Goal: Information Seeking & Learning: Learn about a topic

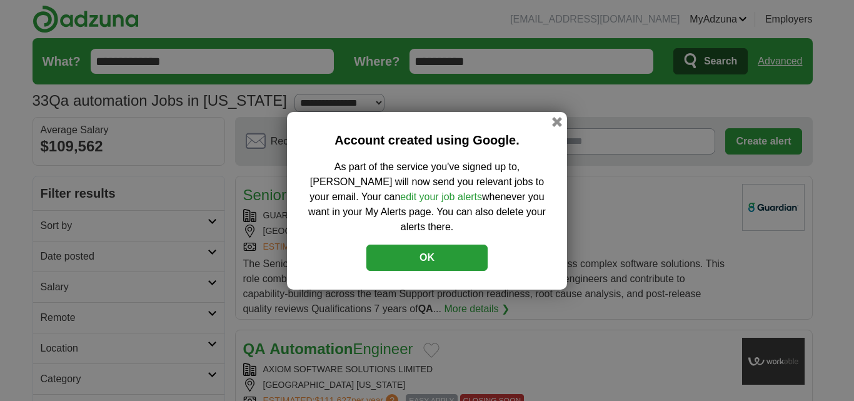
click at [405, 244] on button "OK" at bounding box center [426, 257] width 121 height 26
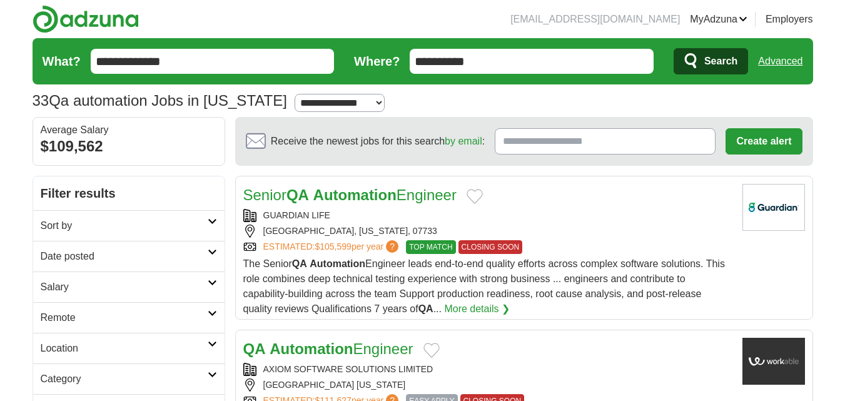
click at [472, 307] on link "More details ❯" at bounding box center [477, 308] width 66 height 15
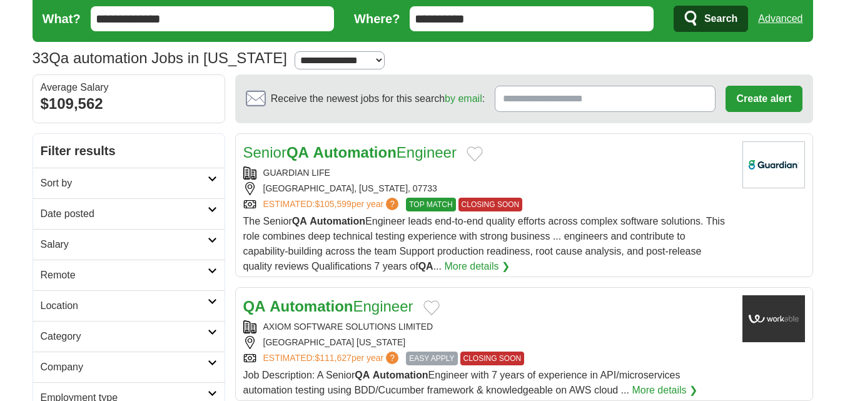
scroll to position [63, 0]
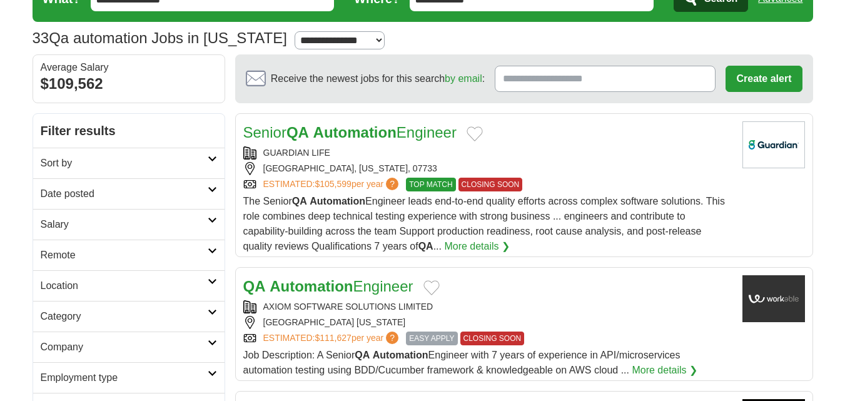
click at [210, 189] on icon at bounding box center [212, 189] width 9 height 6
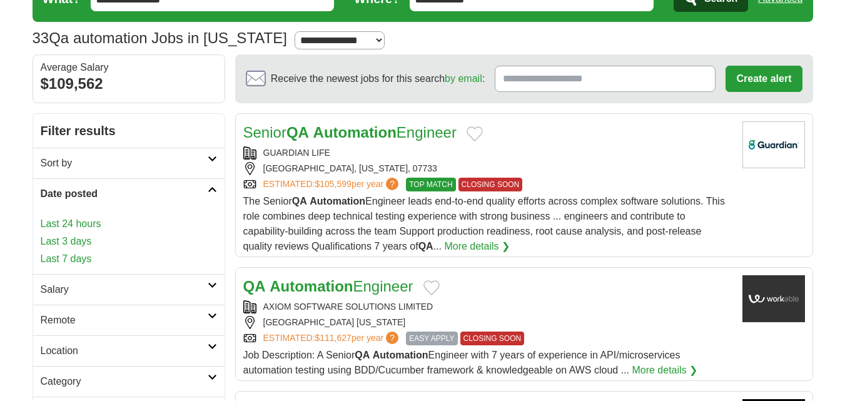
click at [74, 254] on link "Last 7 days" at bounding box center [129, 258] width 176 height 15
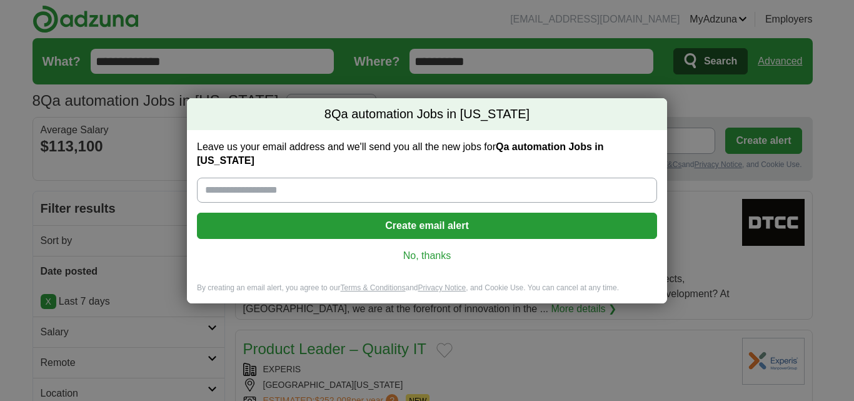
click at [411, 252] on link "No, thanks" at bounding box center [427, 256] width 440 height 14
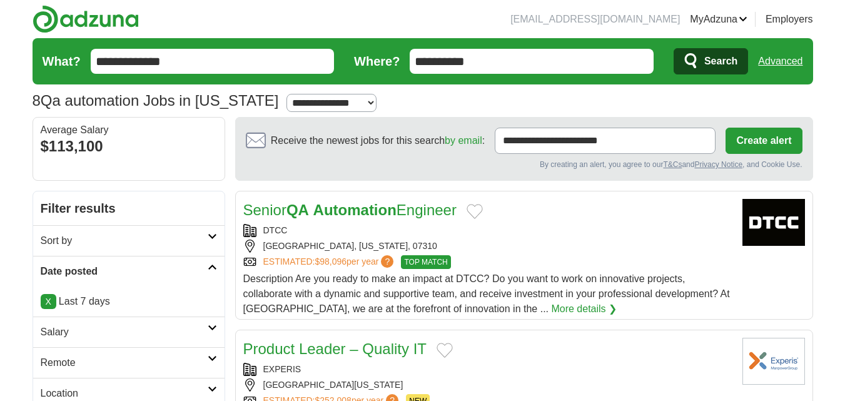
click at [551, 304] on link "More details ❯" at bounding box center [584, 308] width 66 height 15
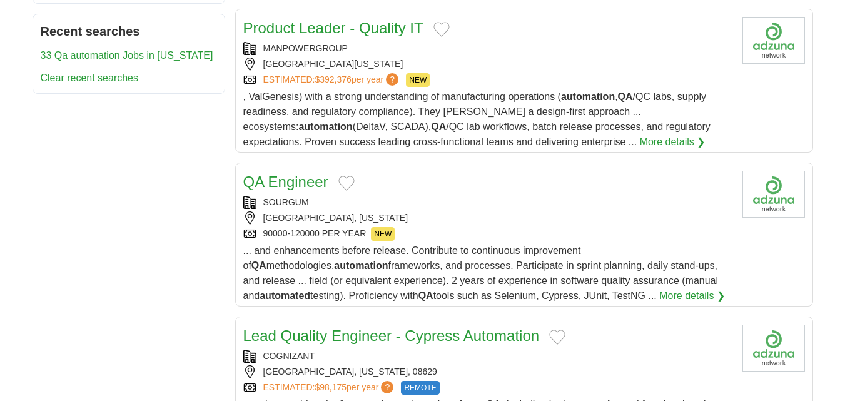
scroll to position [688, 0]
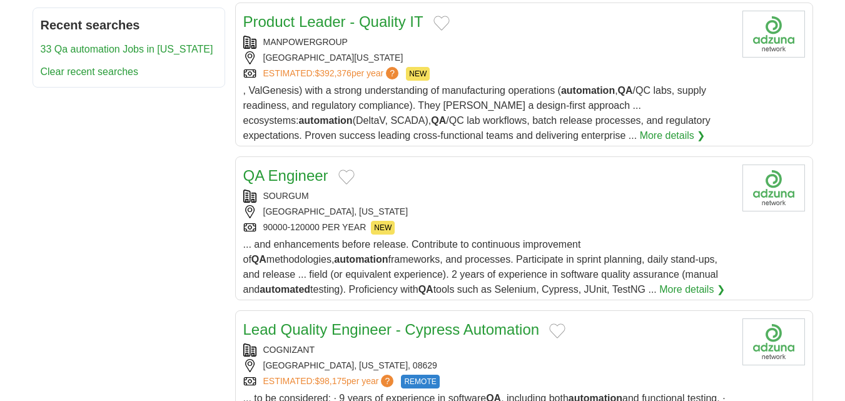
click at [659, 286] on link "More details ❯" at bounding box center [692, 289] width 66 height 15
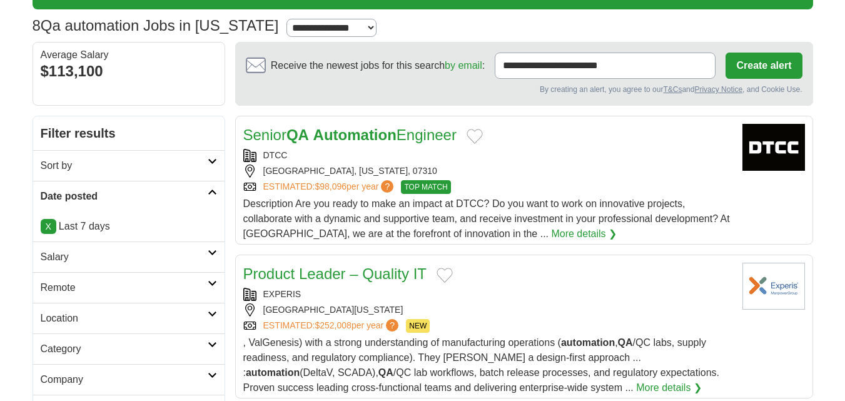
scroll to position [0, 0]
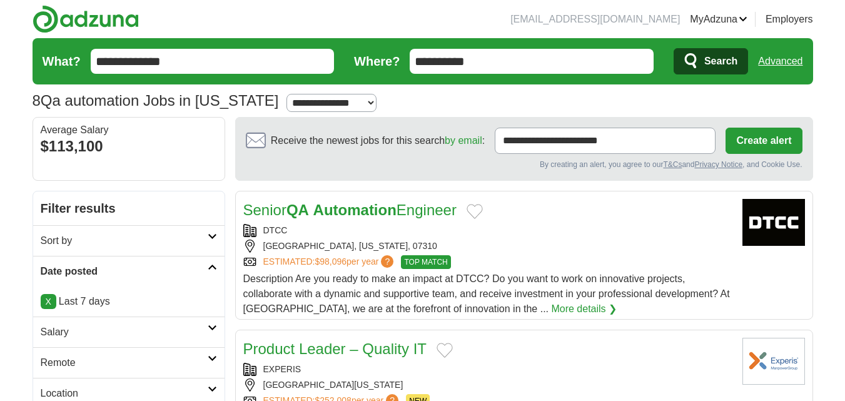
click at [491, 62] on input "**********" at bounding box center [531, 61] width 244 height 25
type input "********"
click at [673, 48] on button "Search" at bounding box center [710, 61] width 74 height 26
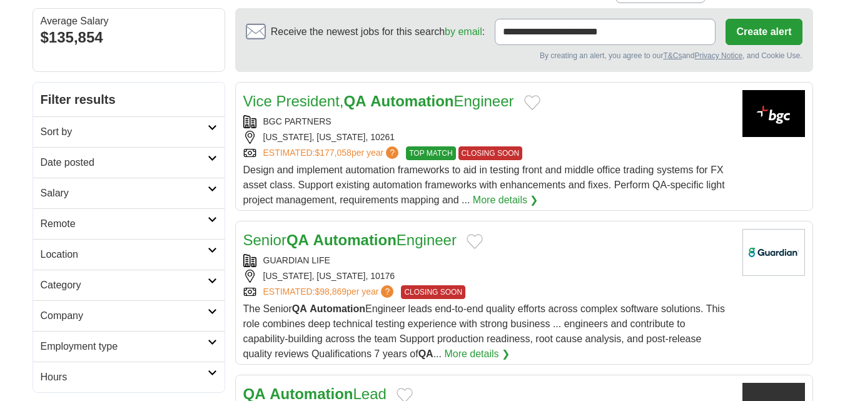
scroll to position [125, 0]
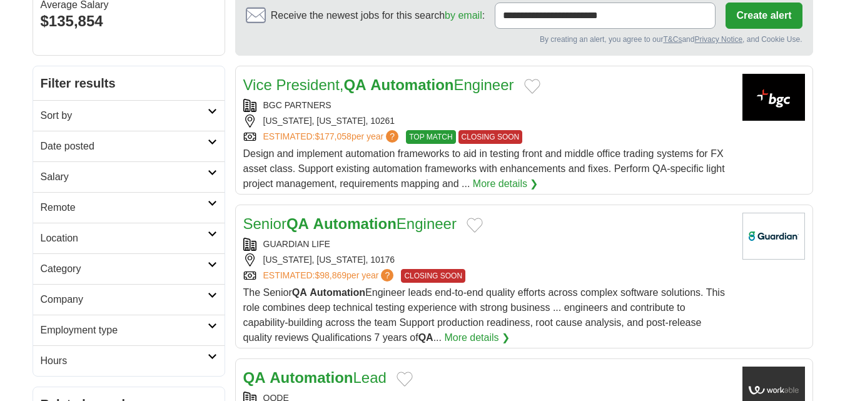
click at [183, 152] on h2 "Date posted" at bounding box center [124, 146] width 167 height 15
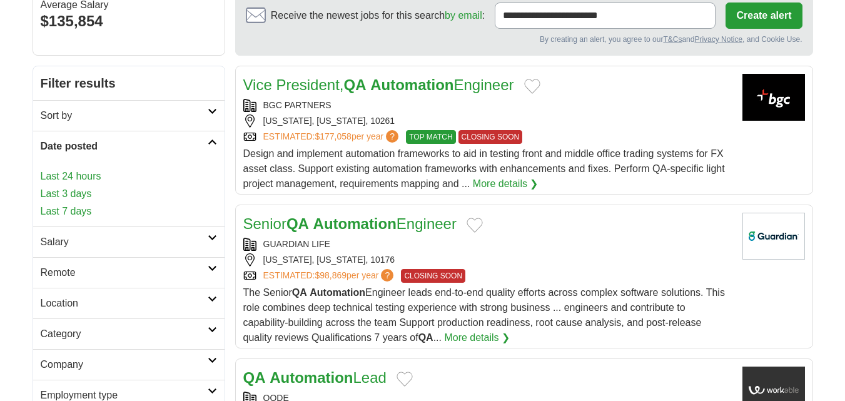
click at [136, 208] on link "Last 7 days" at bounding box center [129, 211] width 176 height 15
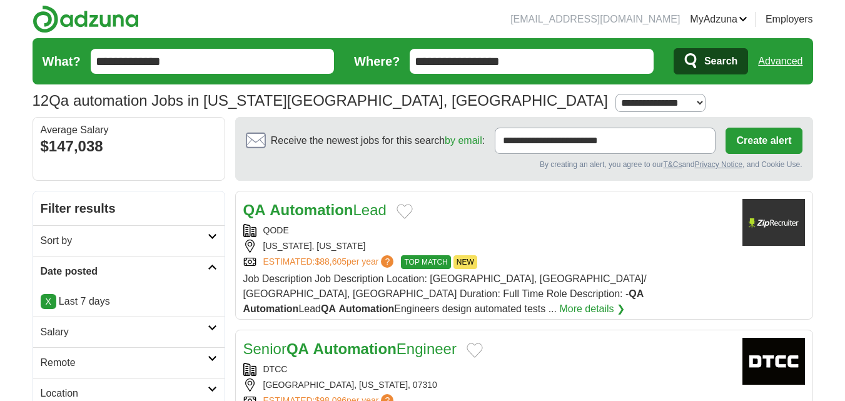
drag, startPoint x: 463, startPoint y: 183, endPoint x: 456, endPoint y: 181, distance: 6.7
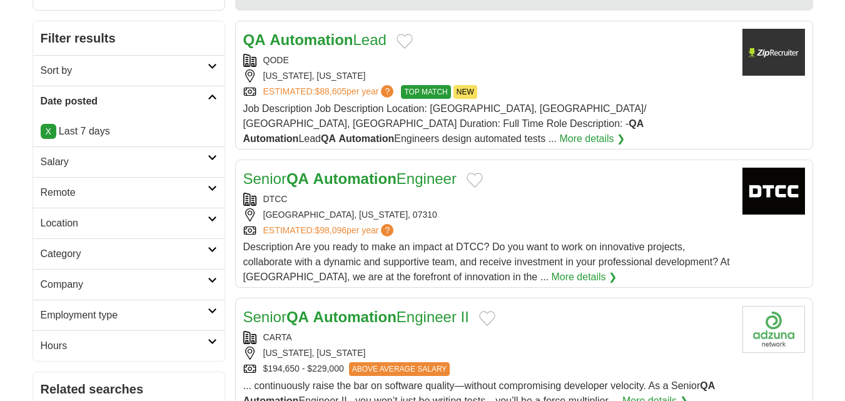
scroll to position [250, 0]
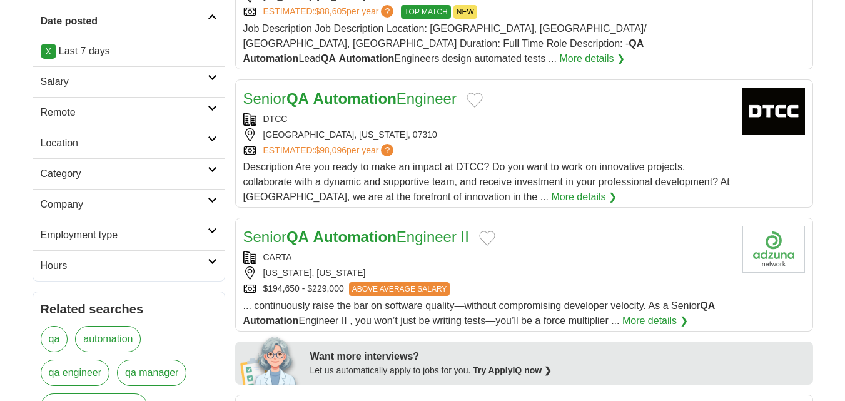
click at [634, 313] on link "More details ❯" at bounding box center [655, 320] width 66 height 15
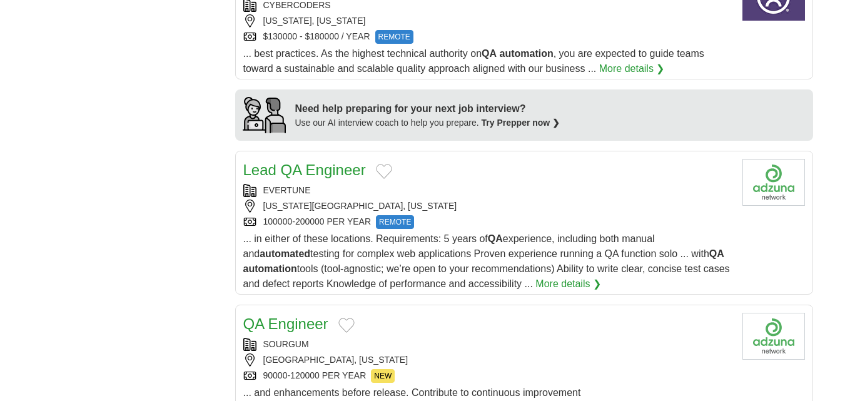
scroll to position [1000, 0]
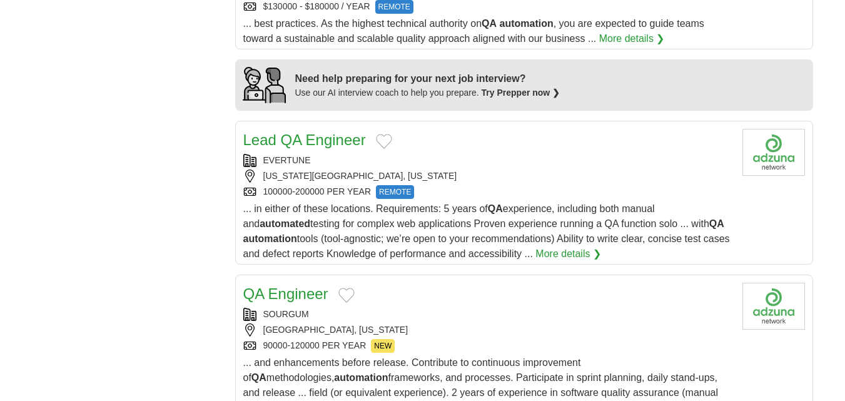
click at [601, 246] on link "More details ❯" at bounding box center [568, 253] width 66 height 15
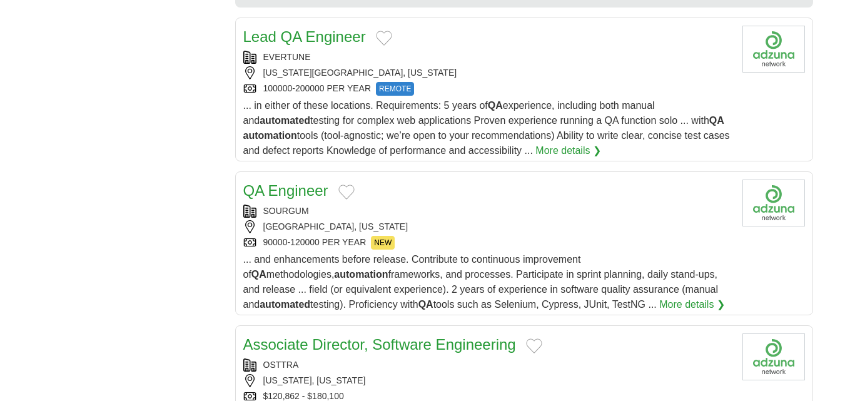
scroll to position [1125, 0]
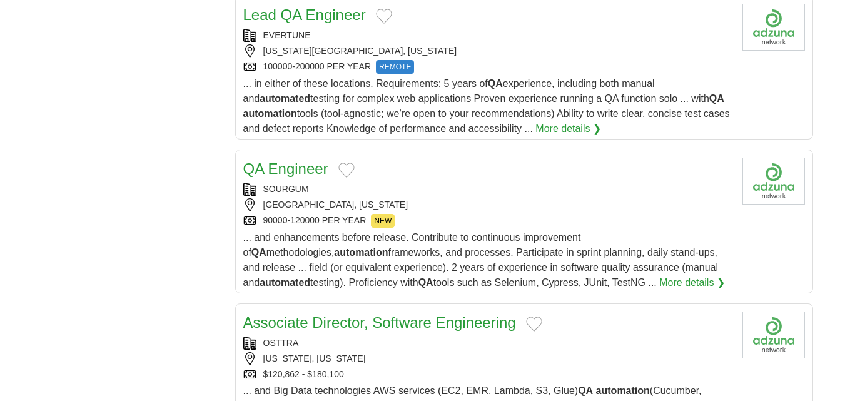
click at [659, 275] on link "More details ❯" at bounding box center [692, 282] width 66 height 15
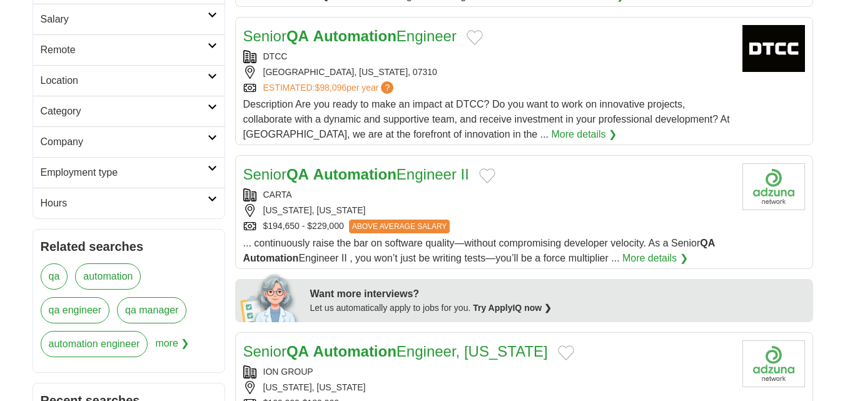
scroll to position [0, 0]
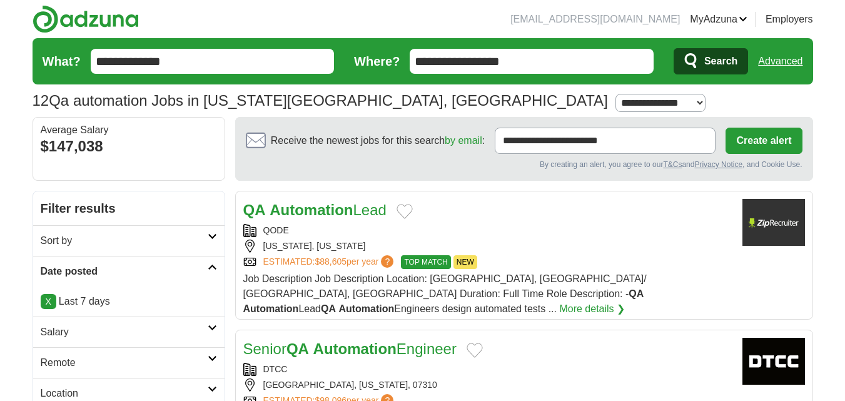
click at [551, 58] on input "**********" at bounding box center [531, 61] width 244 height 25
type input "**********"
click at [673, 48] on button "Search" at bounding box center [710, 61] width 74 height 26
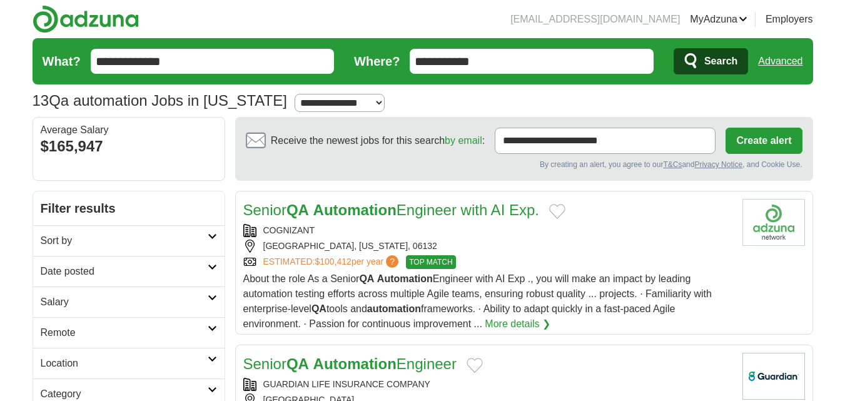
click at [213, 262] on link "Date posted" at bounding box center [128, 271] width 191 height 31
click at [74, 339] on link "Last 7 days" at bounding box center [129, 336] width 176 height 15
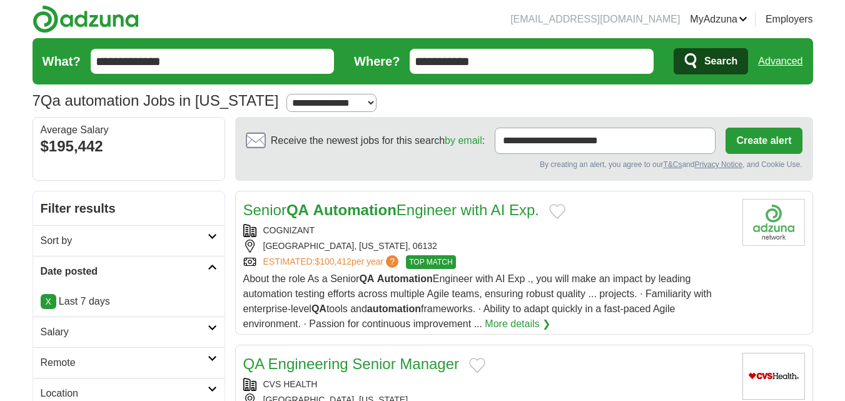
click at [496, 64] on input "**********" at bounding box center [531, 61] width 244 height 25
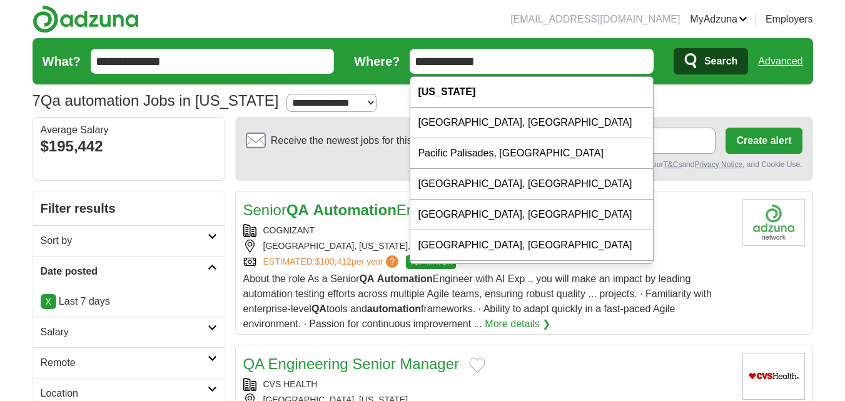
type input "**********"
click at [673, 48] on button "Search" at bounding box center [710, 61] width 74 height 26
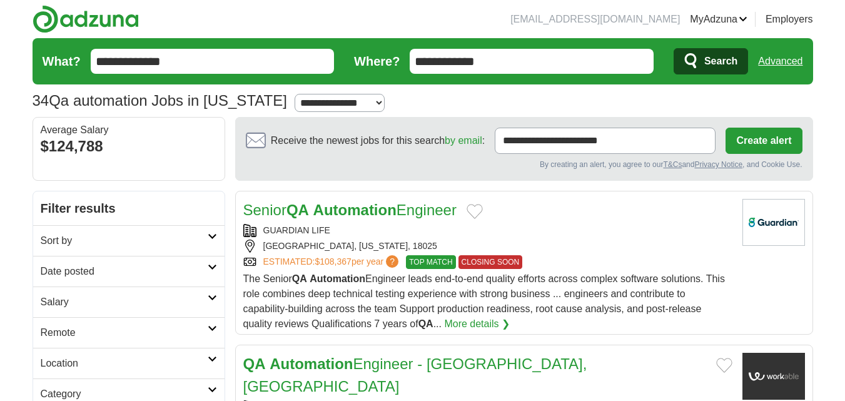
click at [212, 268] on icon at bounding box center [212, 267] width 9 height 6
click at [68, 334] on link "Last 7 days" at bounding box center [129, 336] width 176 height 15
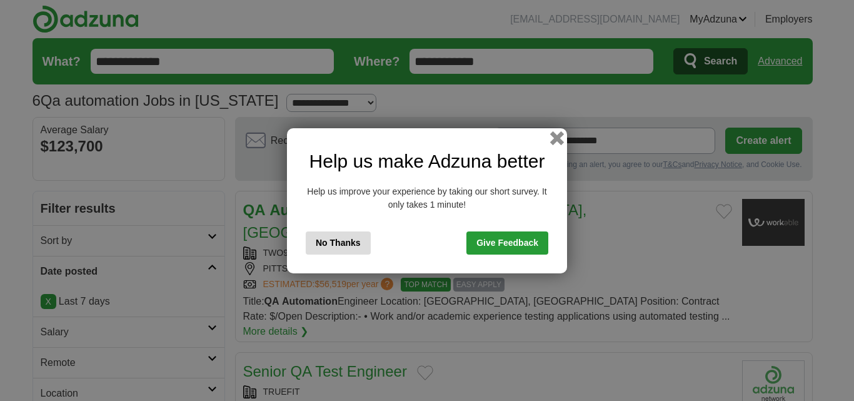
click at [556, 141] on button "button" at bounding box center [557, 138] width 14 height 14
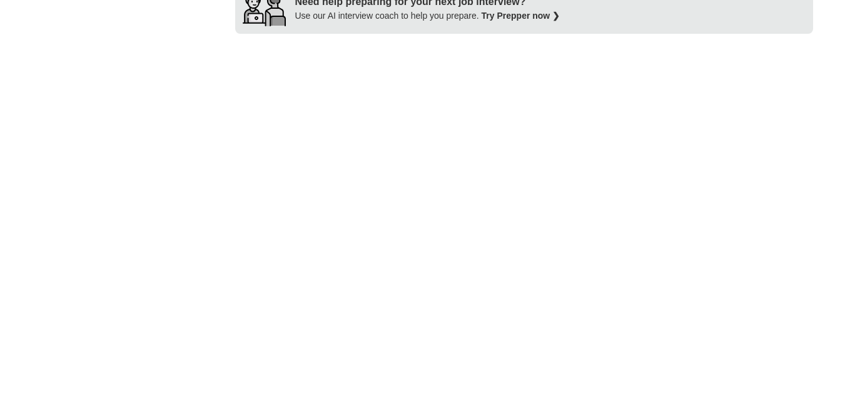
scroll to position [1125, 0]
